Goal: Transaction & Acquisition: Purchase product/service

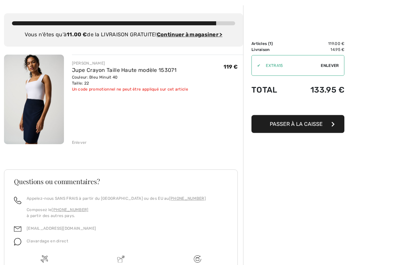
scroll to position [28, 0]
click at [26, 89] on img at bounding box center [34, 99] width 60 height 90
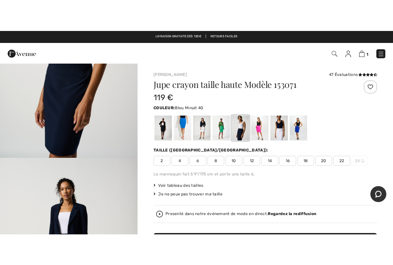
scroll to position [114, 0]
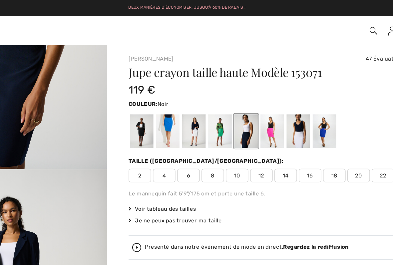
click at [155, 96] on div at bounding box center [163, 97] width 17 height 25
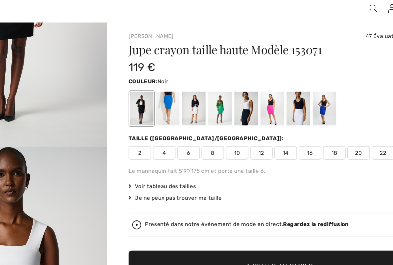
click at [155, 85] on div at bounding box center [163, 97] width 17 height 25
click at [174, 85] on div at bounding box center [182, 97] width 17 height 25
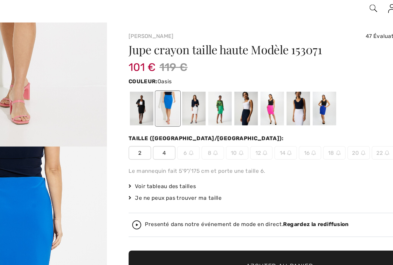
click at [193, 85] on div at bounding box center [201, 97] width 17 height 25
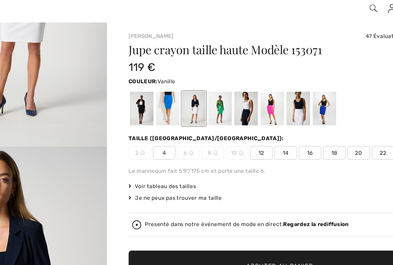
click at [333, 125] on span "22" at bounding box center [341, 130] width 17 height 10
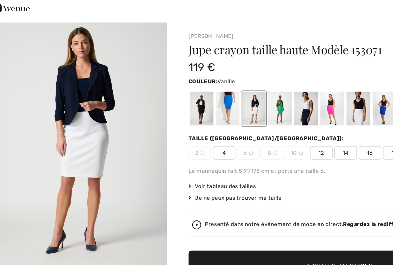
scroll to position [15, 0]
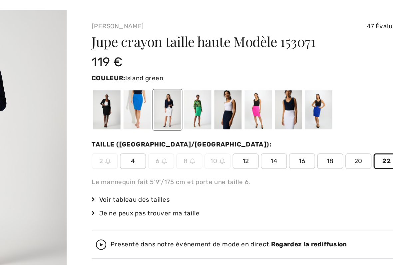
click at [212, 85] on div at bounding box center [220, 97] width 17 height 25
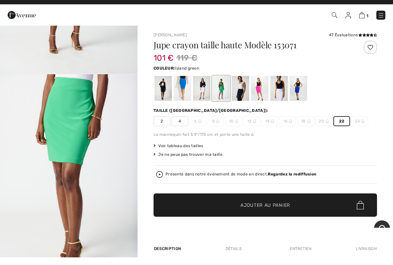
scroll to position [9, 0]
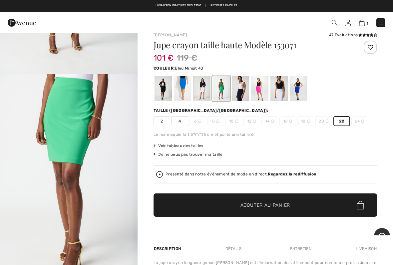
click at [240, 87] on div at bounding box center [240, 88] width 17 height 25
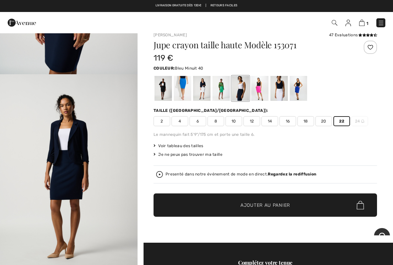
scroll to position [0, 0]
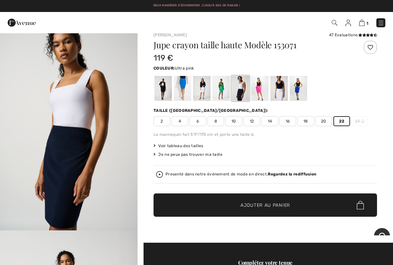
click at [258, 88] on div at bounding box center [259, 88] width 17 height 25
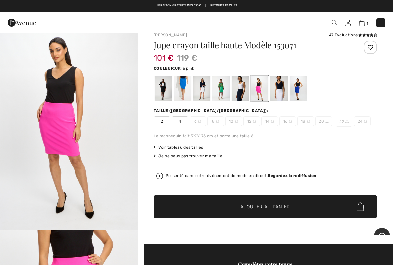
click at [276, 90] on div at bounding box center [278, 88] width 17 height 25
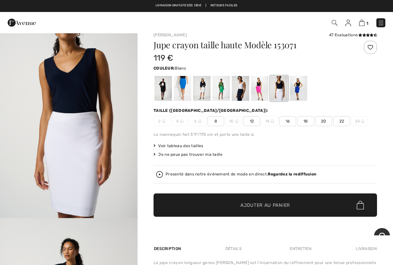
scroll to position [8, 0]
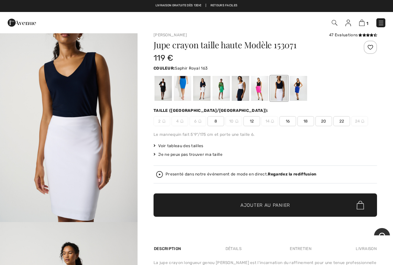
click at [293, 88] on div at bounding box center [298, 88] width 17 height 25
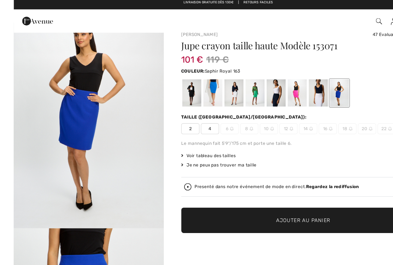
scroll to position [0, 0]
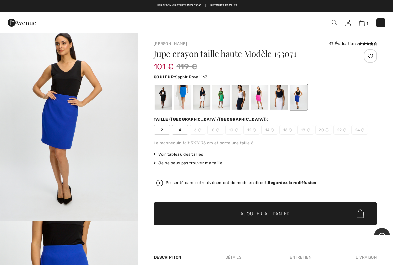
click at [296, 92] on div at bounding box center [298, 97] width 17 height 25
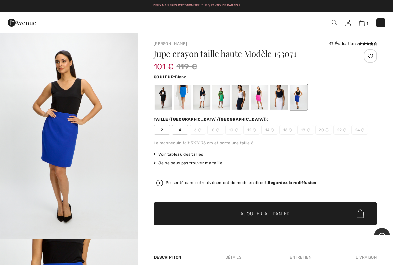
click at [281, 93] on div at bounding box center [278, 97] width 17 height 25
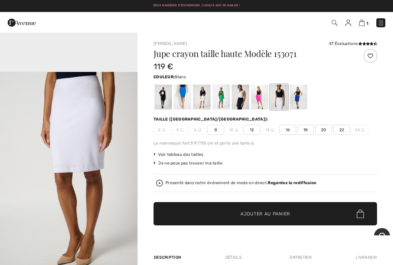
scroll to position [620, 0]
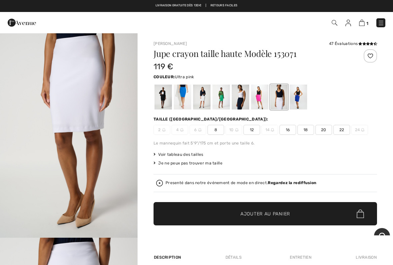
click at [259, 94] on div at bounding box center [259, 97] width 17 height 25
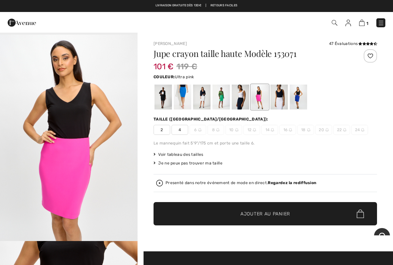
scroll to position [0, 0]
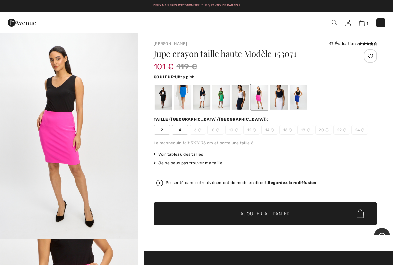
click at [238, 98] on div at bounding box center [240, 97] width 17 height 25
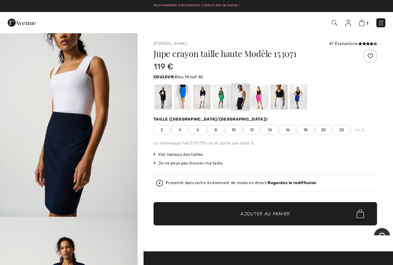
scroll to position [25, 0]
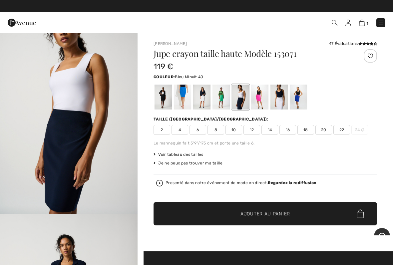
click at [220, 96] on div at bounding box center [220, 97] width 17 height 25
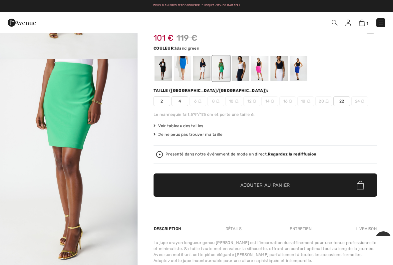
scroll to position [28, 0]
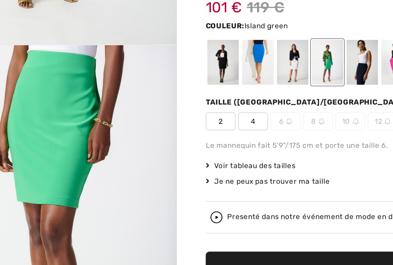
click at [193, 56] on div at bounding box center [201, 68] width 17 height 25
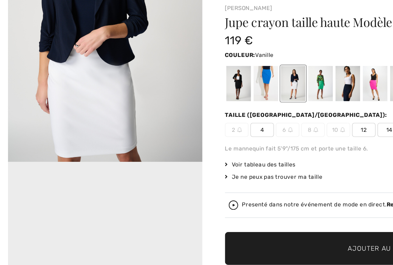
scroll to position [5, 0]
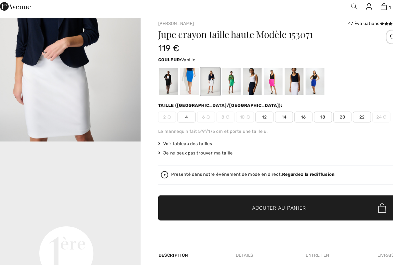
click at [174, 80] on div at bounding box center [182, 92] width 17 height 25
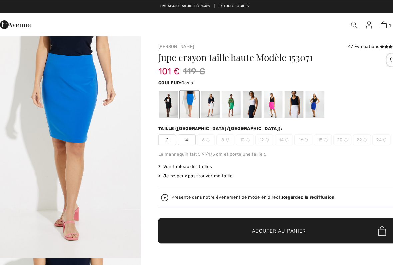
scroll to position [0, 0]
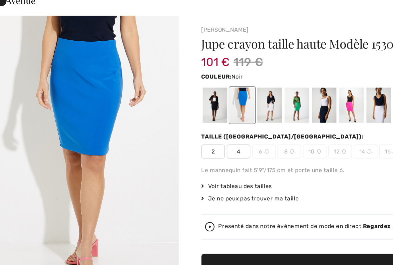
click at [155, 84] on div at bounding box center [163, 96] width 17 height 25
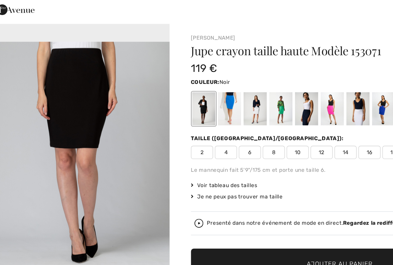
scroll to position [608, 0]
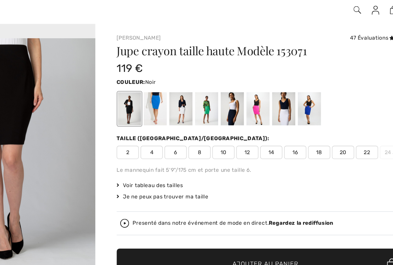
click at [315, 125] on span "20" at bounding box center [323, 130] width 17 height 10
click at [333, 125] on span "22" at bounding box center [341, 130] width 17 height 10
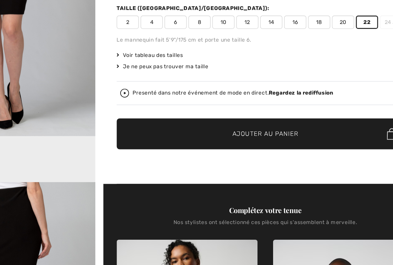
scroll to position [47, 0]
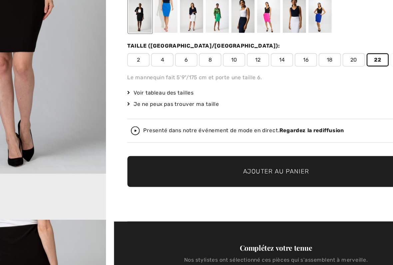
click at [154, 64] on div "Jupe crayon taille haute Modèle 153071 119 € Couleur: Noir Taille (CA/US): 2 4 …" at bounding box center [265, 103] width 223 height 202
click at [154, 105] on span "Voir tableau des tailles" at bounding box center [179, 108] width 50 height 6
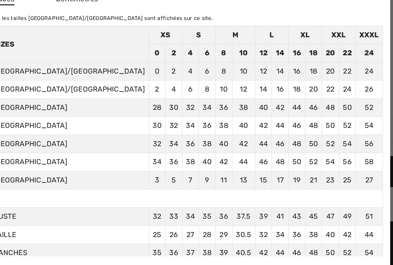
click at [220, 85] on td "8" at bounding box center [226, 92] width 13 height 14
click at [12, 26] on div at bounding box center [196, 132] width 393 height 265
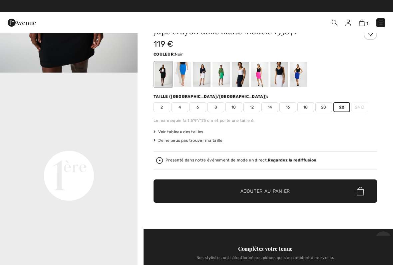
scroll to position [350, 0]
click at [258, 72] on div at bounding box center [259, 74] width 17 height 25
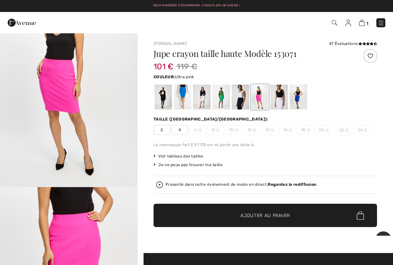
scroll to position [0, 0]
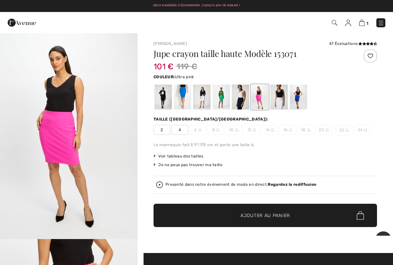
click at [9, 50] on img "1 / 5" at bounding box center [69, 136] width 138 height 206
click at [332, 24] on img at bounding box center [335, 23] width 6 height 6
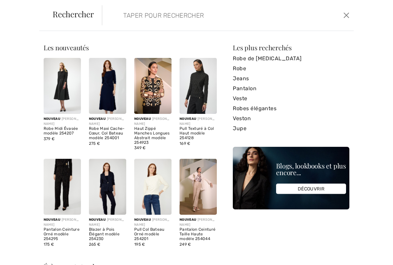
click at [241, 129] on link "Jupe" at bounding box center [291, 129] width 117 height 10
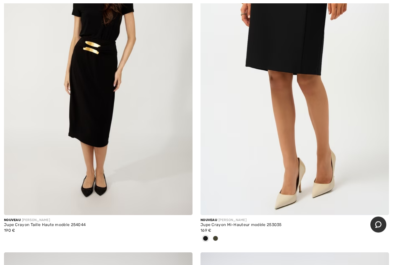
scroll to position [198, 0]
click at [272, 58] on img at bounding box center [294, 73] width 188 height 283
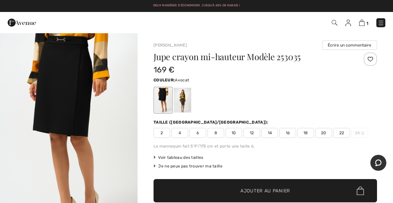
click at [176, 104] on div at bounding box center [182, 100] width 17 height 25
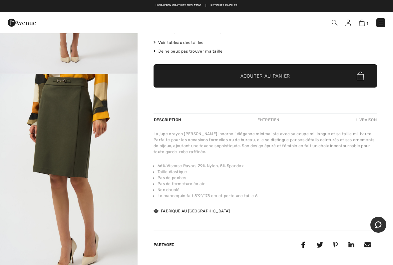
scroll to position [51, 0]
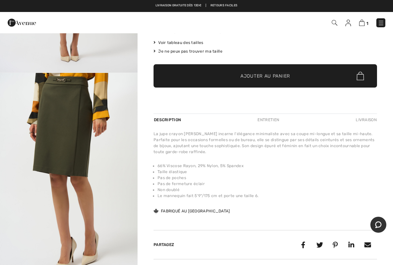
click at [57, 108] on img "2 / 5" at bounding box center [69, 176] width 138 height 206
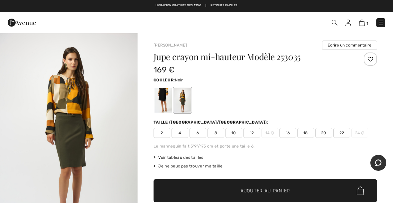
click at [159, 95] on div at bounding box center [163, 100] width 17 height 25
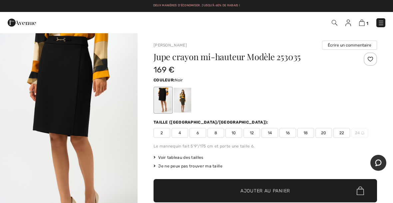
click at [160, 97] on div at bounding box center [163, 100] width 17 height 25
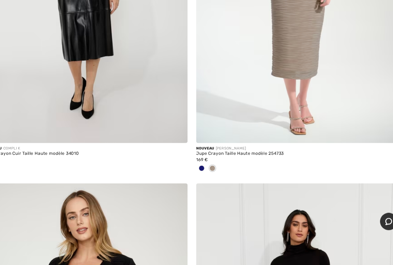
scroll to position [590, 0]
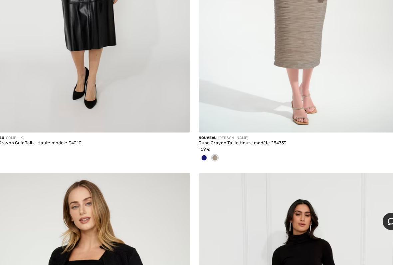
click at [200, 161] on div at bounding box center [205, 166] width 10 height 11
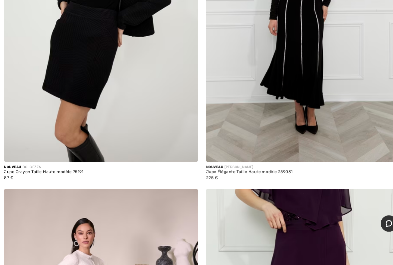
scroll to position [890, 0]
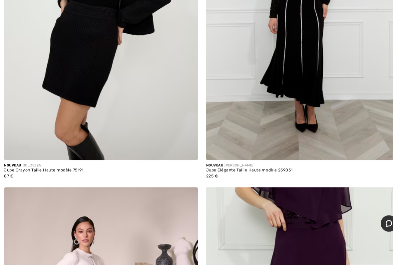
click at [84, 57] on img at bounding box center [98, 21] width 188 height 283
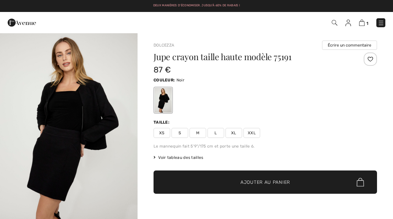
checkbox input "true"
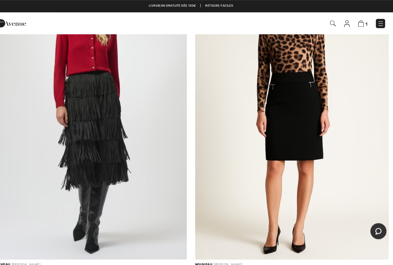
scroll to position [1418, 0]
click at [262, 142] on img at bounding box center [294, 111] width 188 height 283
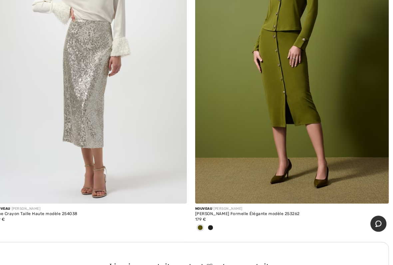
scroll to position [1775, 0]
click at [263, 86] on img at bounding box center [294, 63] width 188 height 283
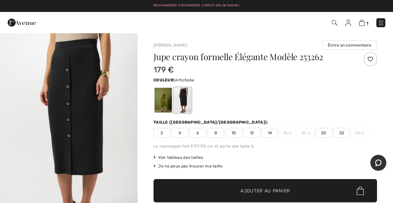
click at [162, 99] on div at bounding box center [163, 100] width 17 height 25
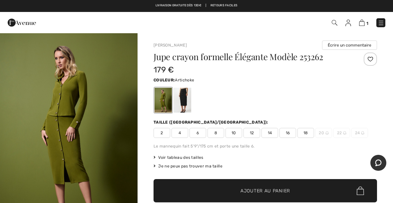
click at [275, 188] on span "Ajouter au panier" at bounding box center [265, 191] width 50 height 7
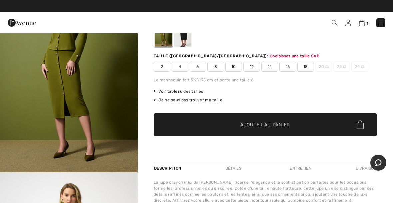
scroll to position [72, 0]
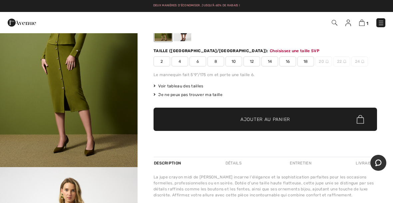
click at [308, 56] on div "Taille (CA/US): Choisissez une taille SVP 2 4 6 8 10 12 14 16 18 20 22 24" at bounding box center [265, 57] width 223 height 19
click at [309, 59] on span "18" at bounding box center [305, 62] width 17 height 10
click at [260, 120] on span "Ajouter au panier" at bounding box center [265, 119] width 50 height 7
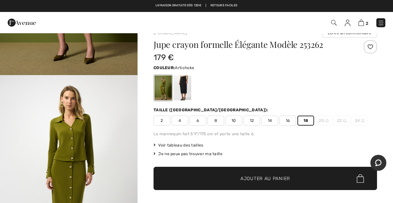
scroll to position [12, 0]
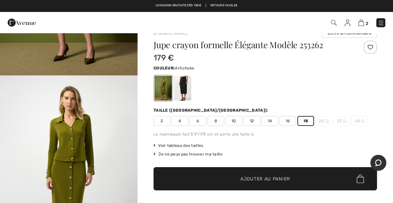
click at [363, 23] on img at bounding box center [361, 23] width 6 height 6
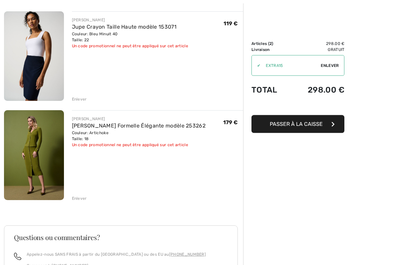
scroll to position [76, 0]
click at [79, 199] on div "Enlever" at bounding box center [79, 198] width 15 height 6
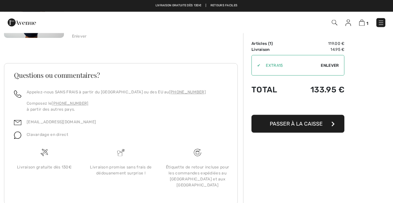
scroll to position [0, 0]
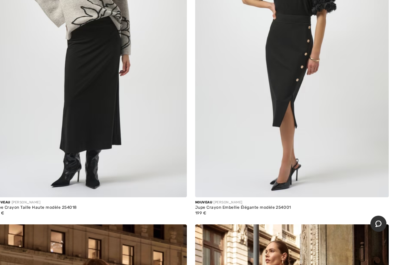
scroll to position [2163, 0]
click at [270, 71] on img at bounding box center [294, 57] width 188 height 283
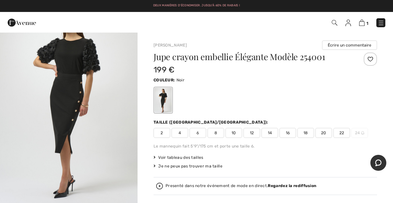
scroll to position [36, 0]
click at [342, 133] on span "22" at bounding box center [341, 133] width 17 height 10
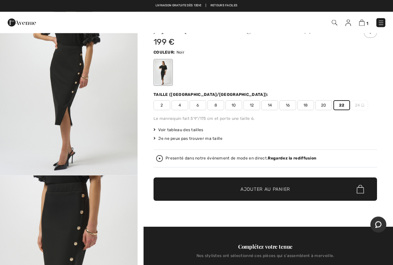
scroll to position [28, 0]
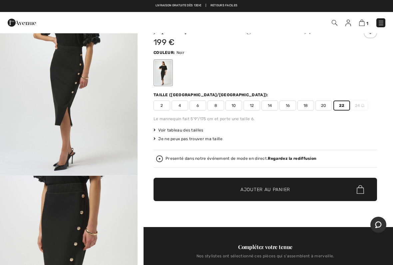
click at [231, 188] on span "✔ Ajouté au panier" at bounding box center [255, 189] width 52 height 7
click at [364, 24] on img at bounding box center [361, 23] width 6 height 6
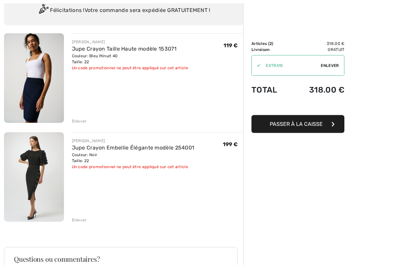
scroll to position [61, 0]
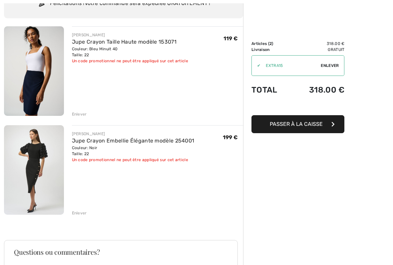
click at [80, 212] on div "Enlever" at bounding box center [79, 213] width 15 height 6
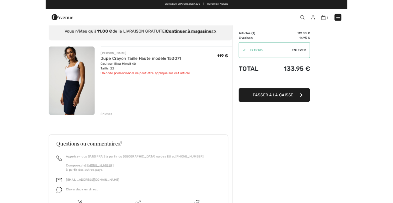
scroll to position [0, 0]
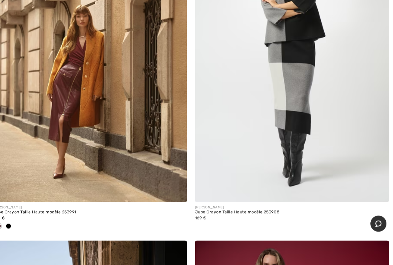
scroll to position [2787, 0]
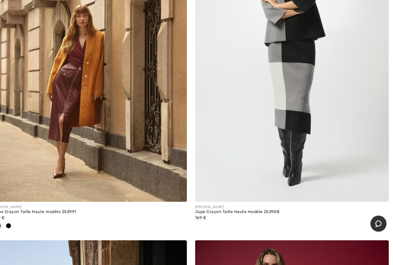
click at [266, 89] on img at bounding box center [294, 62] width 188 height 283
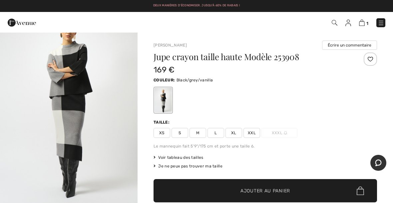
scroll to position [30, 0]
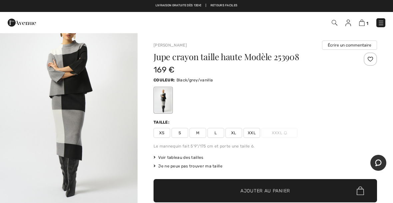
click at [250, 130] on span "XXL" at bounding box center [251, 133] width 17 height 10
click at [191, 193] on span "✔ Ajouté au panier Ajouter au panier" at bounding box center [265, 190] width 223 height 23
click at [362, 26] on img at bounding box center [361, 23] width 6 height 6
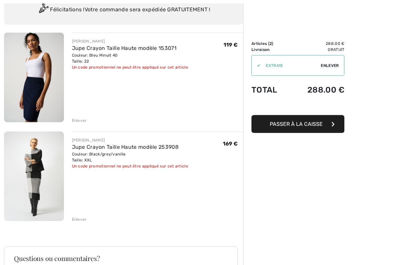
scroll to position [55, 0]
click at [80, 216] on div "Enlever" at bounding box center [79, 219] width 15 height 6
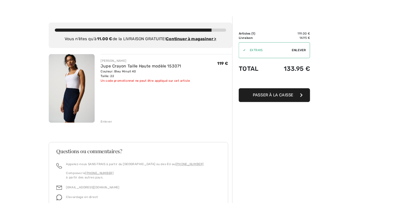
scroll to position [0, 0]
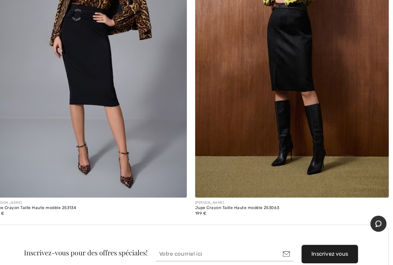
scroll to position [3740, 0]
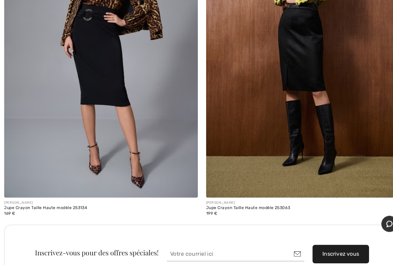
click at [90, 56] on img at bounding box center [98, 58] width 188 height 283
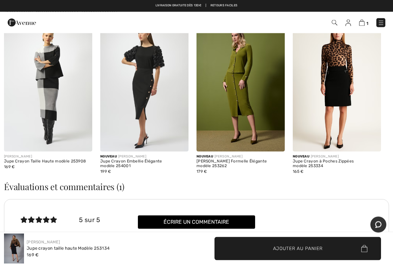
scroll to position [931, 0]
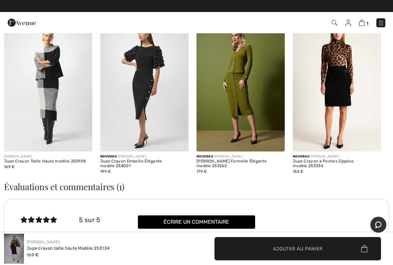
click at [322, 115] on img at bounding box center [337, 85] width 88 height 133
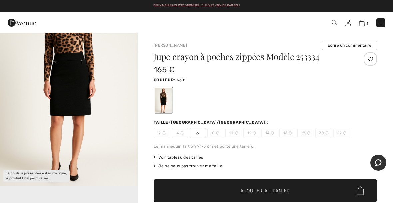
scroll to position [53, 0]
